Goal: Information Seeking & Learning: Learn about a topic

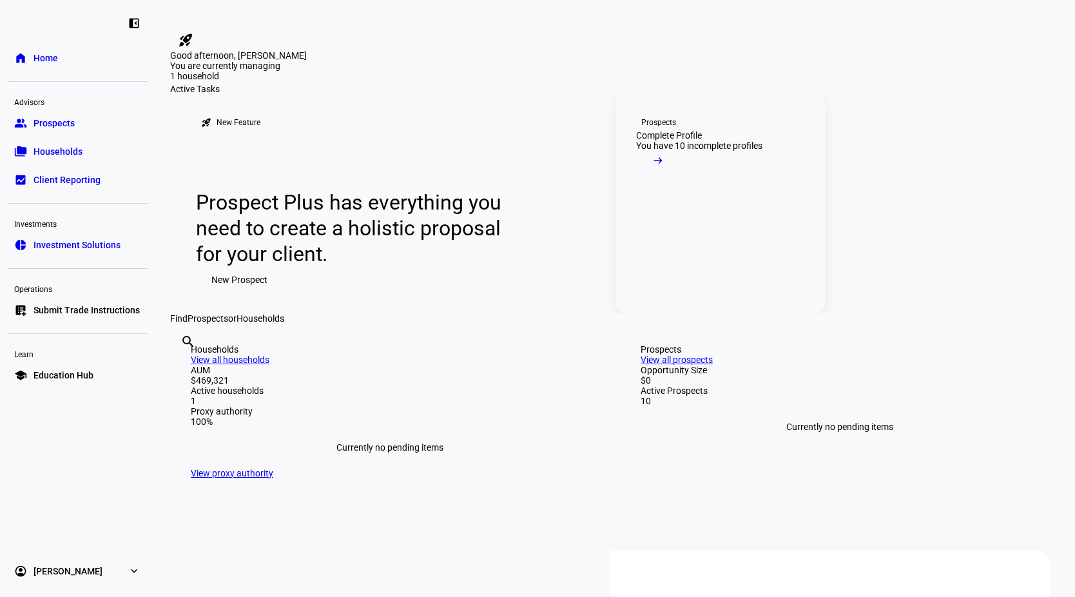
click at [687, 244] on link "Prospects Complete Profile You have 10 incomplete profiles arrow_right_alt" at bounding box center [721, 203] width 210 height 219
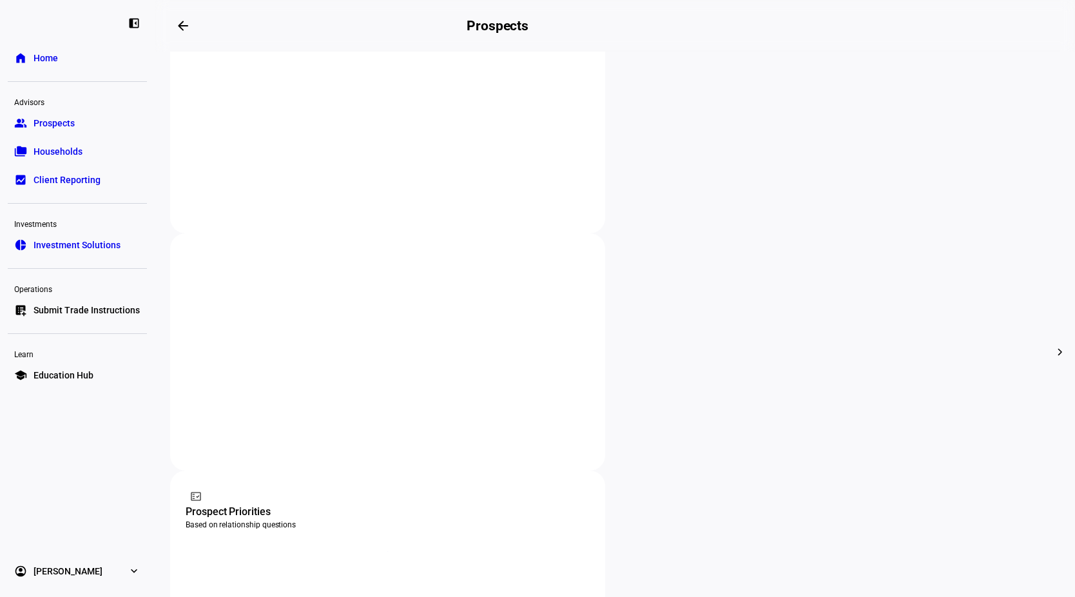
scroll to position [308, 0]
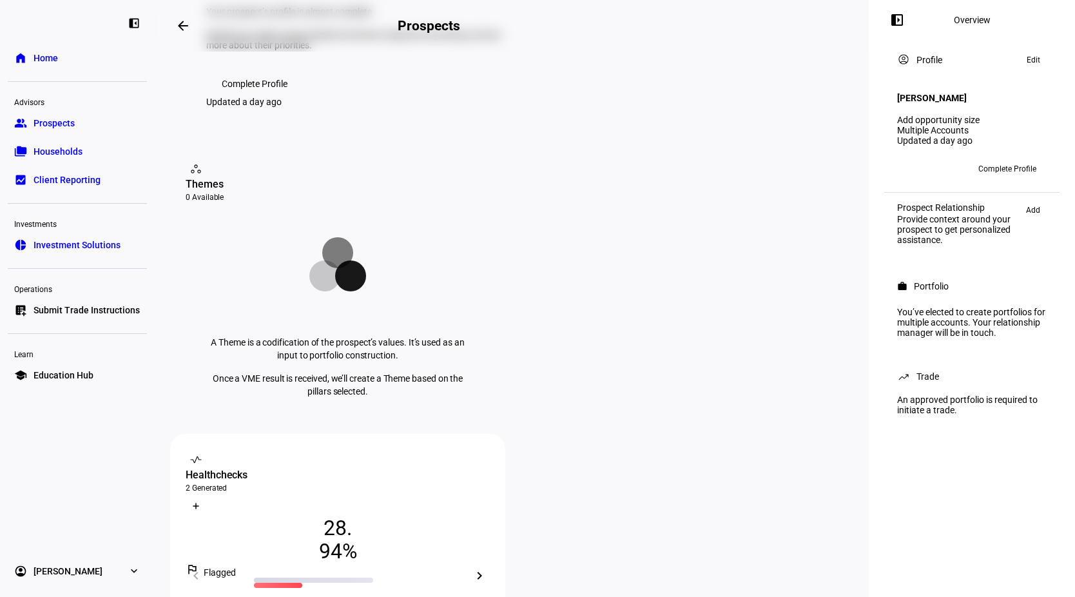
scroll to position [108, 0]
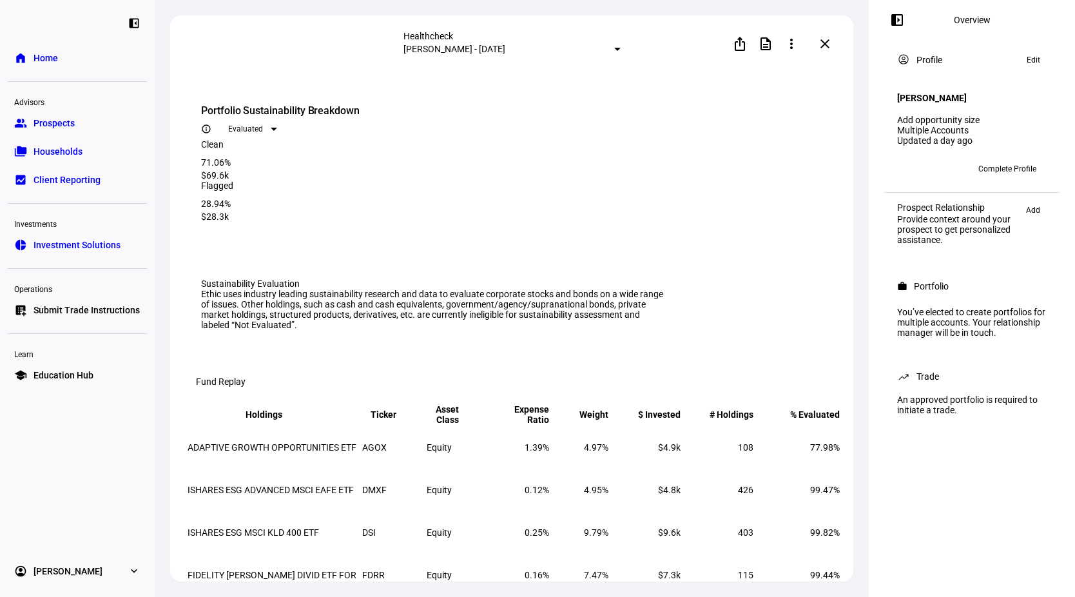
click at [614, 49] on div at bounding box center [617, 49] width 6 height 3
click at [647, 30] on div at bounding box center [537, 298] width 1075 height 597
click at [614, 48] on div at bounding box center [617, 49] width 6 height 3
click at [652, 29] on div at bounding box center [537, 298] width 1075 height 597
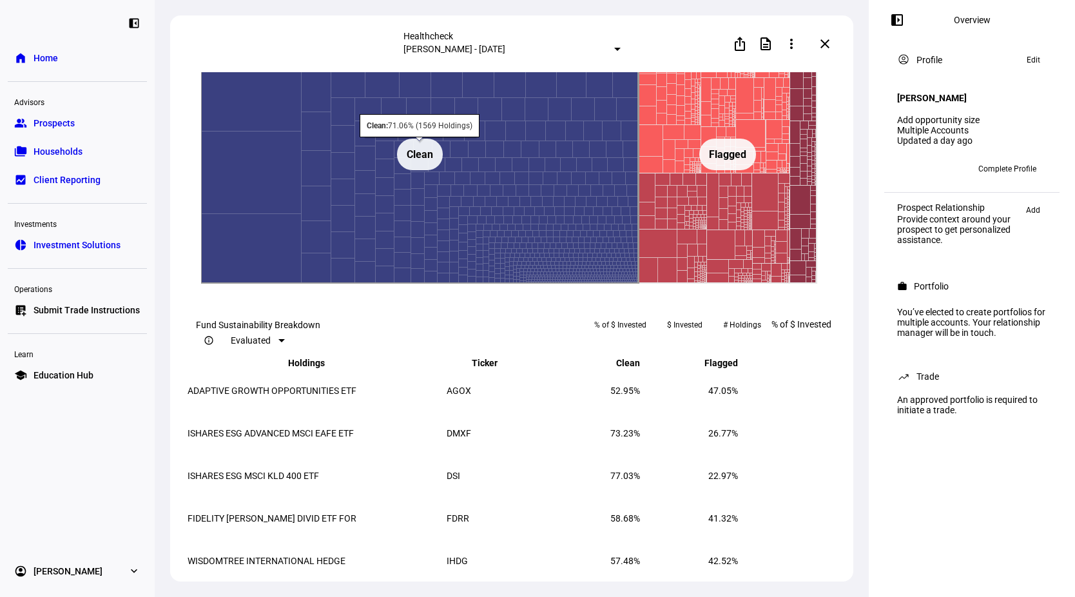
scroll to position [1670, 0]
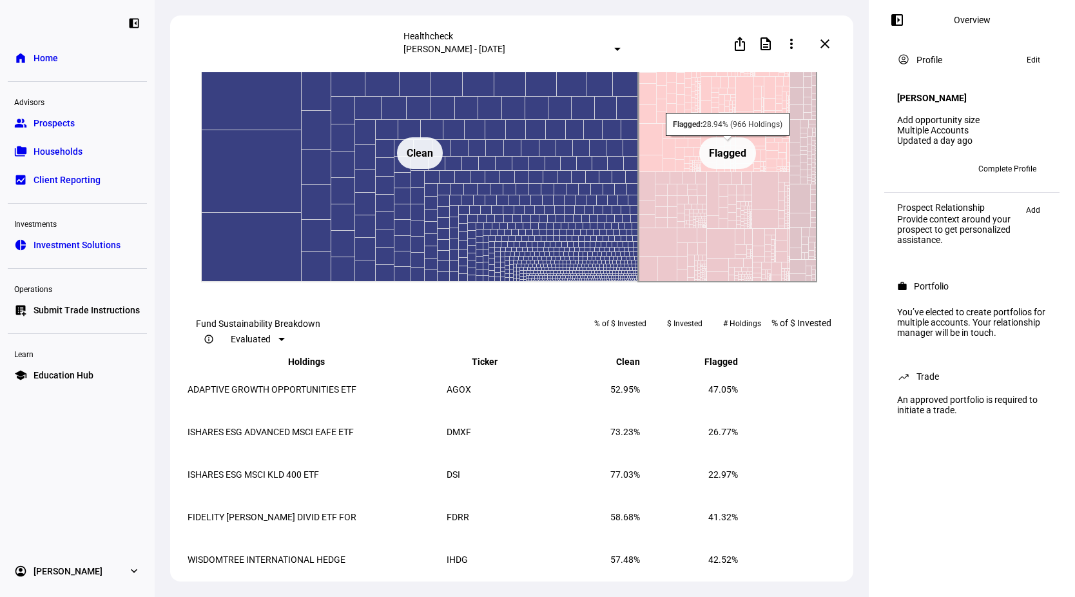
click at [725, 231] on rect at bounding box center [728, 153] width 179 height 258
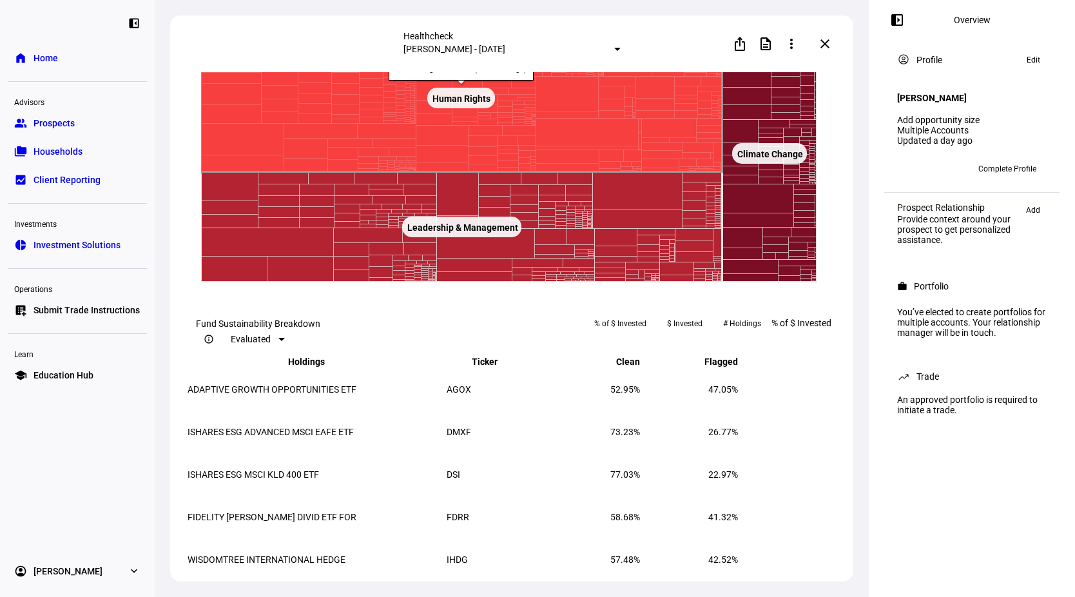
click at [556, 172] on rect at bounding box center [462, 98] width 522 height 148
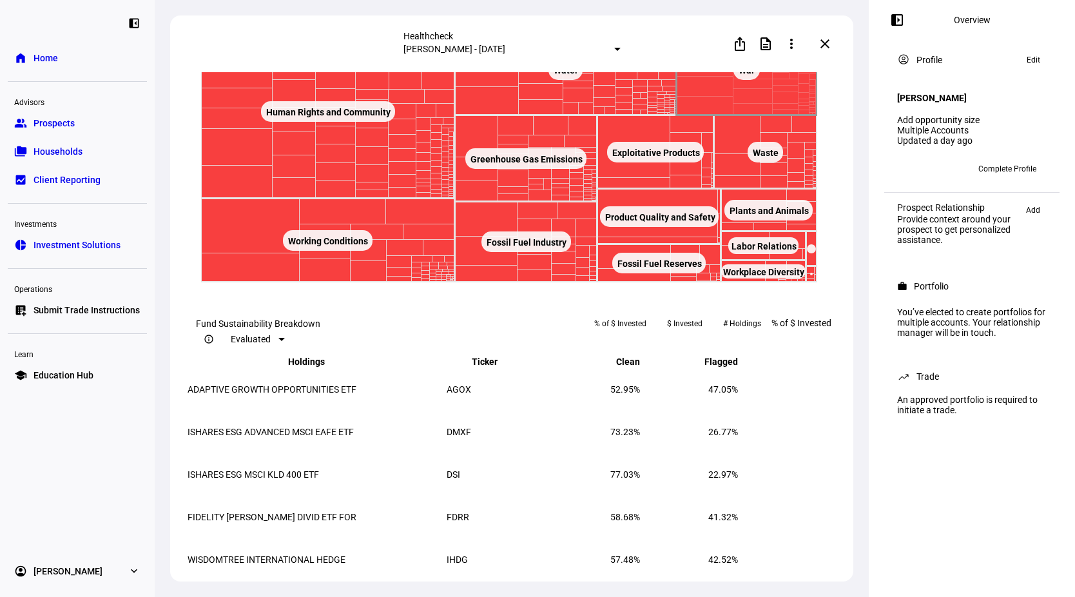
click at [737, 80] on rect at bounding box center [747, 69] width 26 height 21
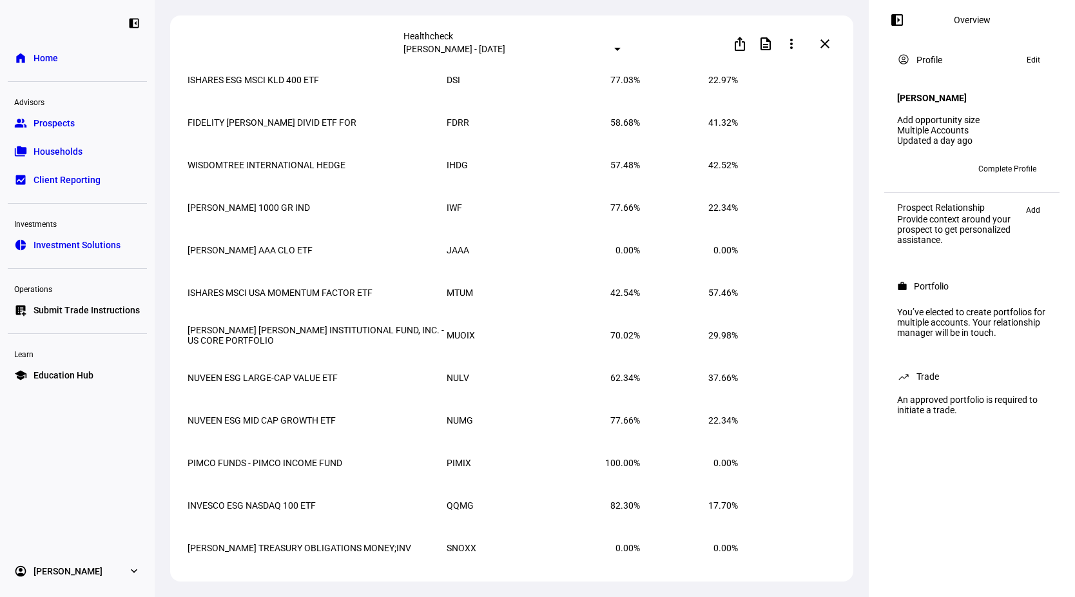
scroll to position [2057, 0]
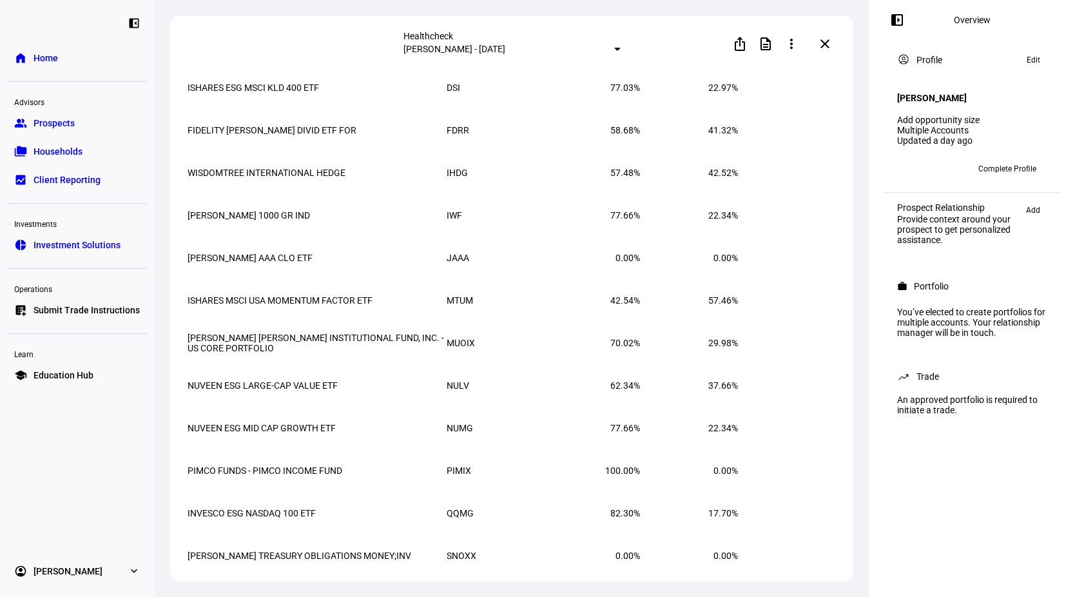
click at [412, 144] on mat-option "All" at bounding box center [410, 149] width 75 height 21
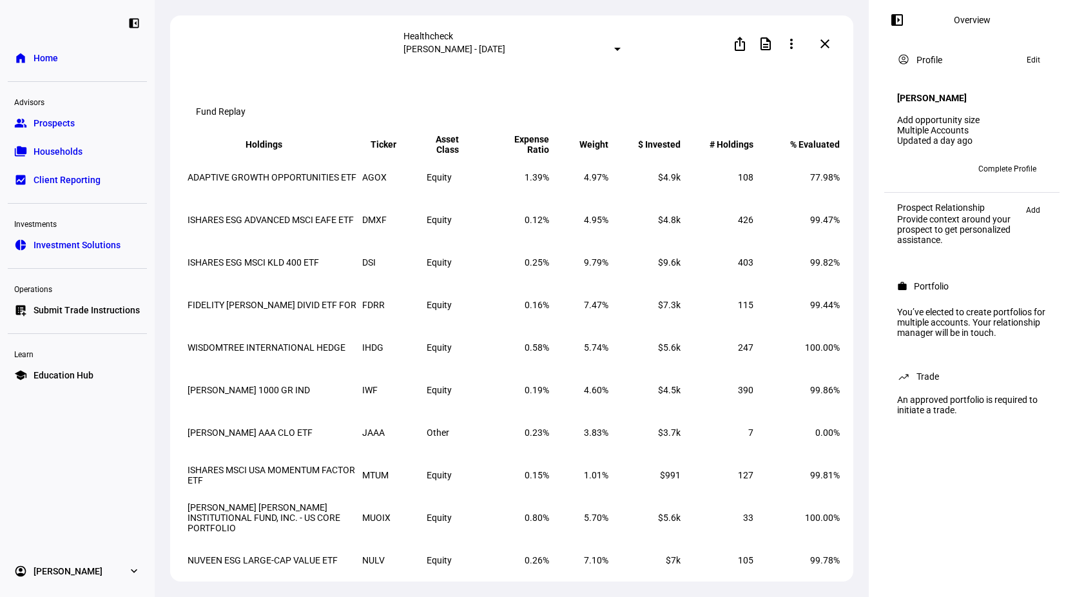
scroll to position [291, 0]
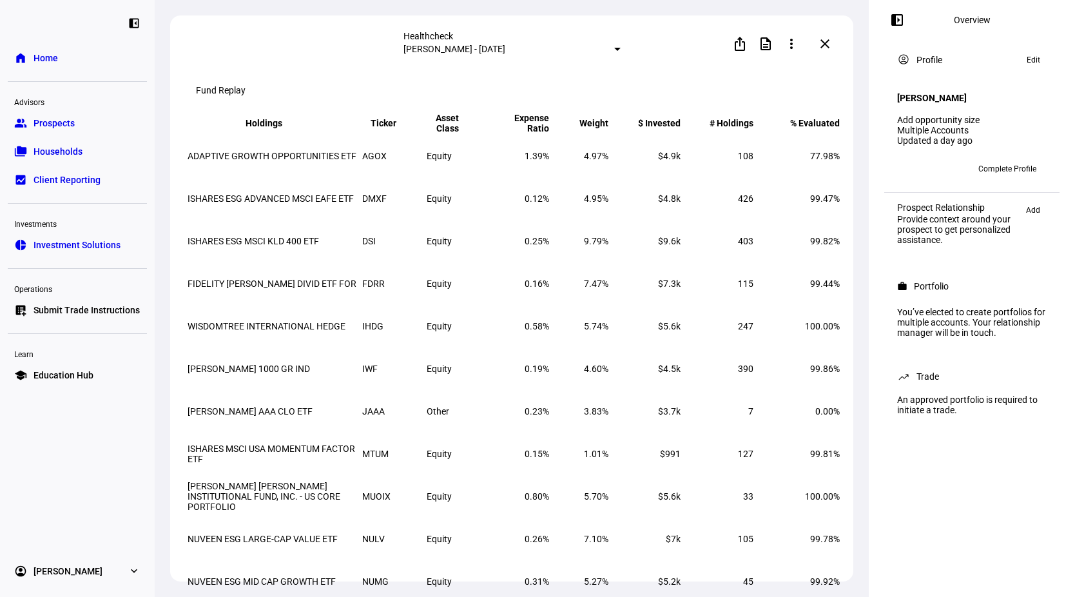
drag, startPoint x: 386, startPoint y: 204, endPoint x: 358, endPoint y: 204, distance: 28.4
click at [358, 177] on tr "ADAPTIVE GROWTH OPPORTUNITIES ETF AGOX Equity 1.39% 4.97% $4.9k 108 77.98%" at bounding box center [514, 155] width 654 height 41
drag, startPoint x: 364, startPoint y: 248, endPoint x: 396, endPoint y: 249, distance: 32.9
click at [396, 219] on td "DMXF" at bounding box center [393, 198] width 63 height 41
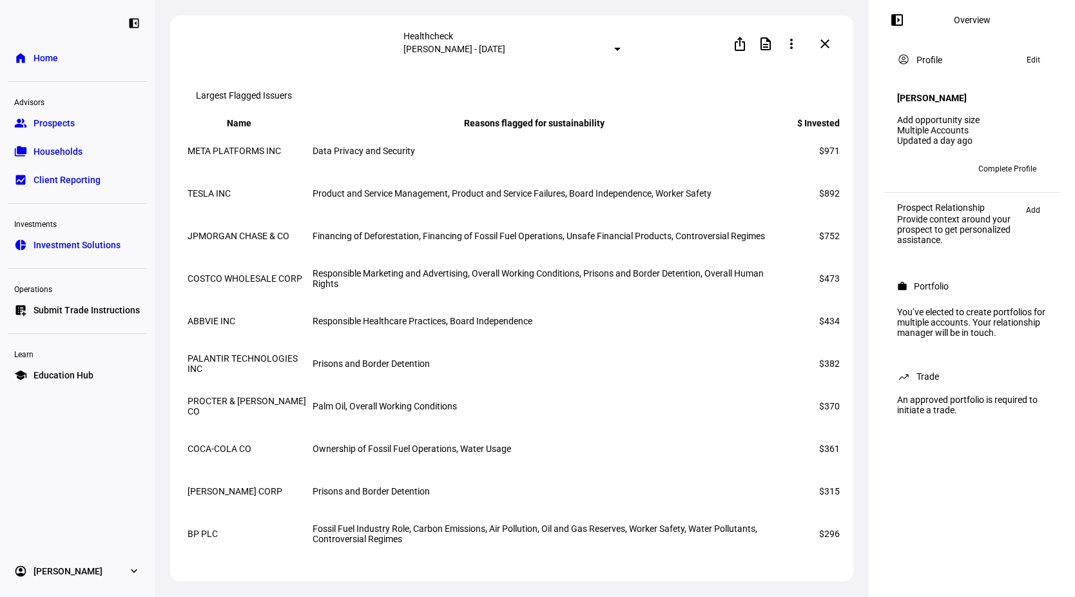
scroll to position [4121, 0]
